Goal: Task Accomplishment & Management: Understand process/instructions

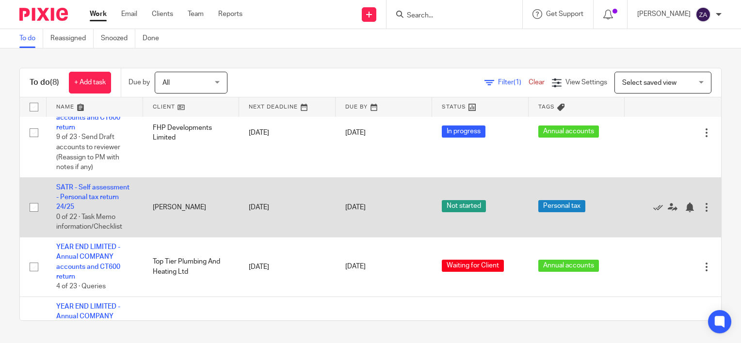
scroll to position [405, 0]
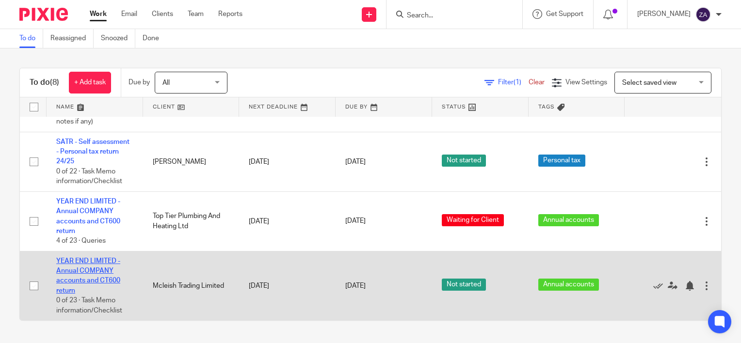
click at [95, 269] on link "YEAR END LIMITED - Annual COMPANY accounts and CT600 return" at bounding box center [88, 276] width 64 height 36
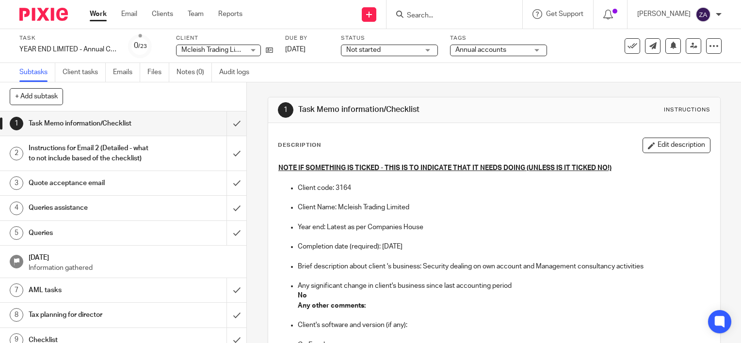
click at [143, 158] on h1 "Instructions for Email 2 (Detailed - what to not include based of the checklist)" at bounding box center [92, 153] width 126 height 25
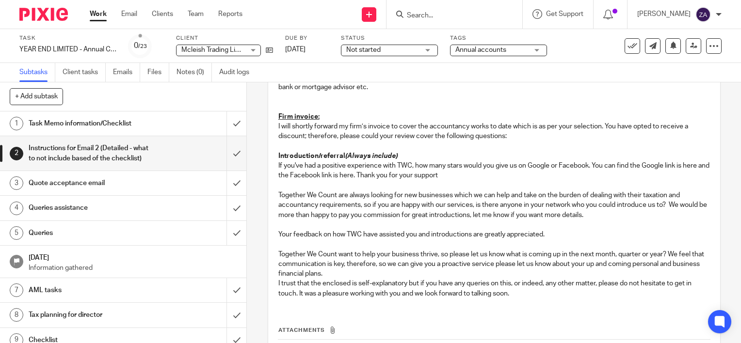
scroll to position [145, 0]
